Goal: Book appointment/travel/reservation

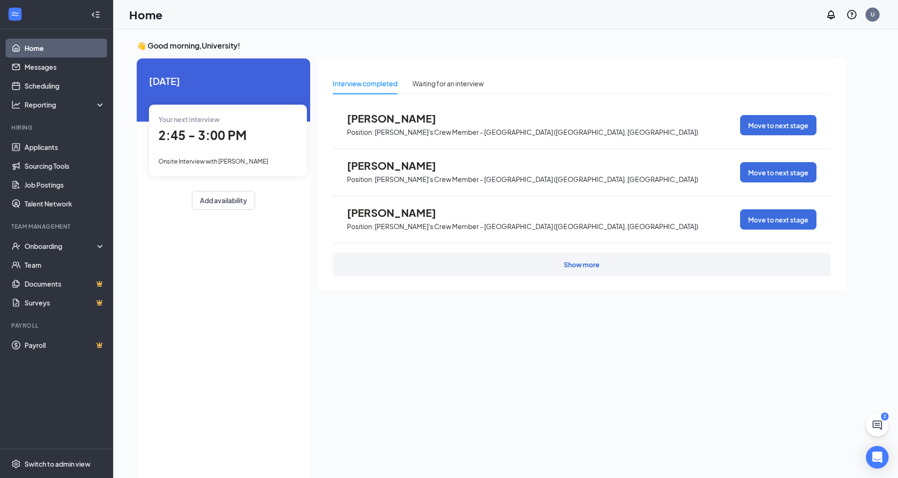
click at [262, 165] on span "Onsite Interview with [PERSON_NAME]" at bounding box center [213, 161] width 110 height 8
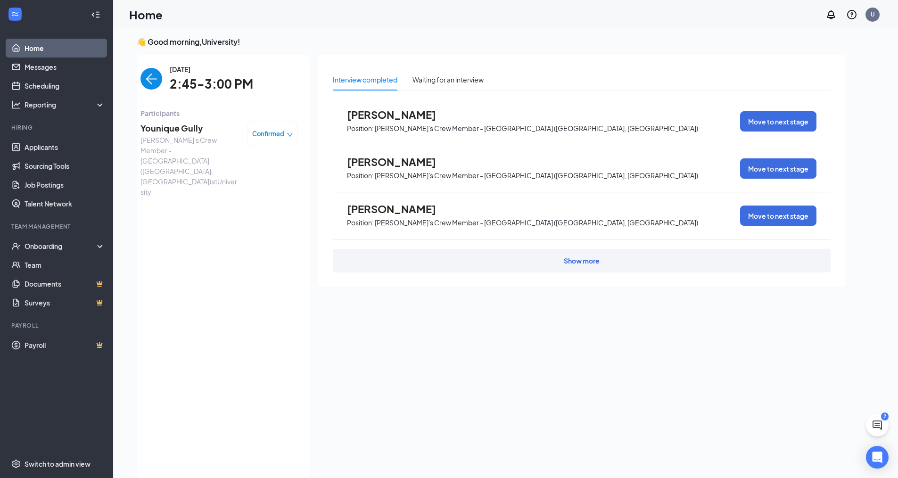
click at [276, 145] on div "Confirmed" at bounding box center [272, 134] width 51 height 25
click at [272, 140] on div "Confirmed" at bounding box center [272, 134] width 51 height 25
click at [277, 133] on span "Confirmed" at bounding box center [268, 133] width 32 height 9
click at [266, 161] on span "Request Reschedule" at bounding box center [253, 161] width 65 height 10
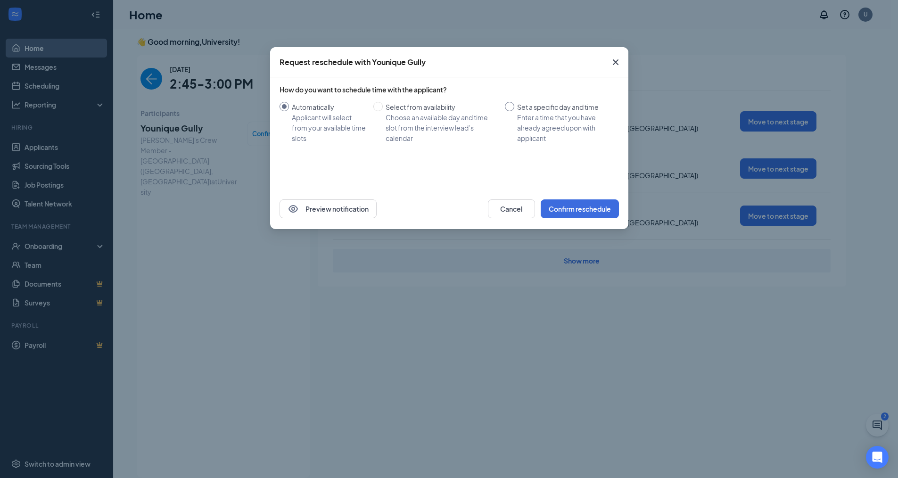
click at [510, 105] on input "Set a specific day and time Enter a time that you have already agreed upon with…" at bounding box center [509, 106] width 9 height 9
radio input "true"
radio input "false"
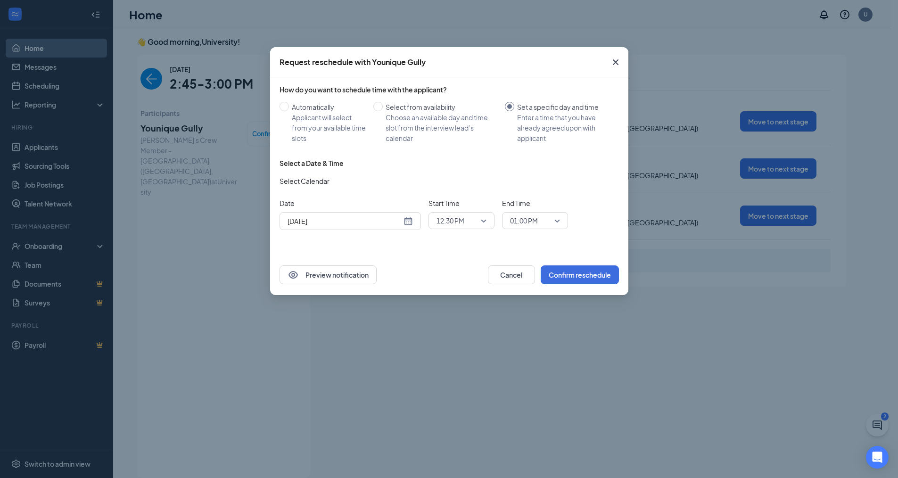
click at [383, 226] on input "[DATE]" at bounding box center [345, 221] width 114 height 10
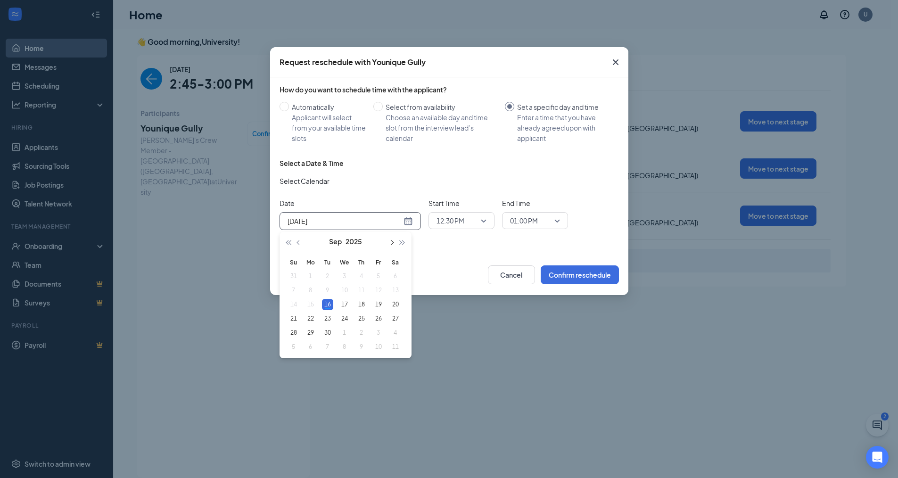
click at [392, 242] on span "button" at bounding box center [391, 242] width 5 height 5
type input "[DATE]"
click at [310, 292] on div "6" at bounding box center [310, 290] width 11 height 11
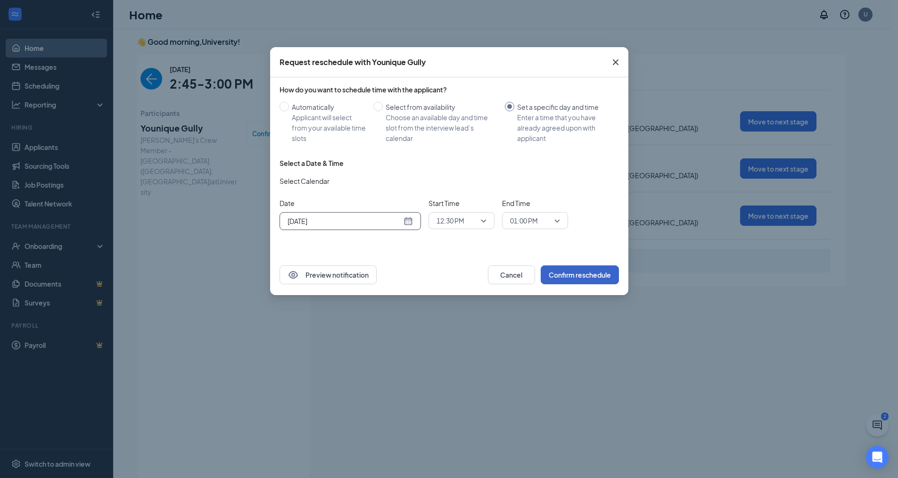
drag, startPoint x: 597, startPoint y: 274, endPoint x: 592, endPoint y: 276, distance: 4.9
click at [593, 275] on button "Confirm reschedule" at bounding box center [580, 274] width 78 height 19
